Goal: Navigation & Orientation: Find specific page/section

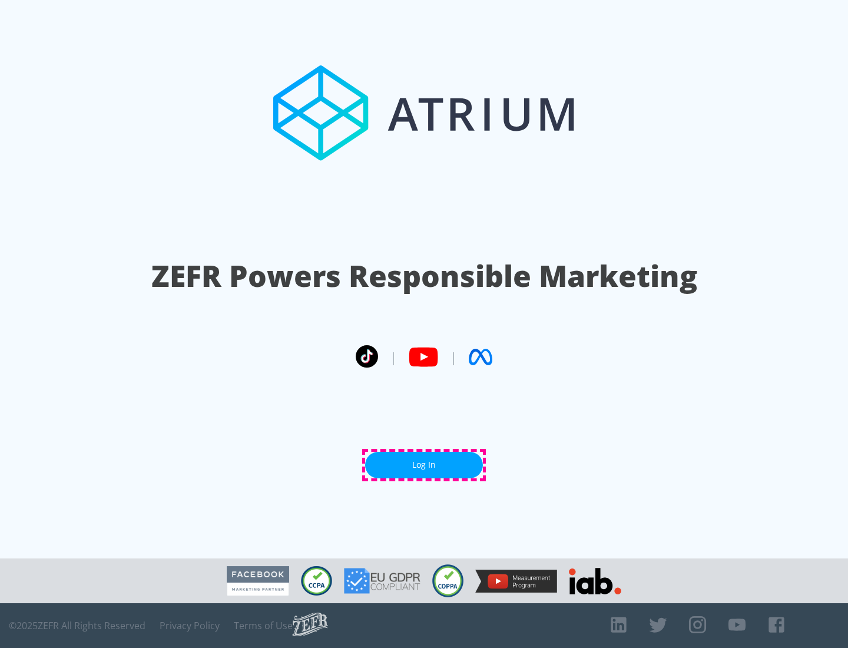
click at [424, 465] on link "Log In" at bounding box center [424, 465] width 118 height 27
